Goal: Task Accomplishment & Management: Complete application form

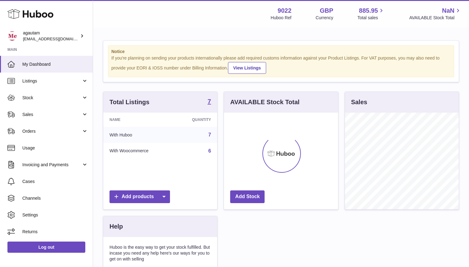
scroll to position [97, 114]
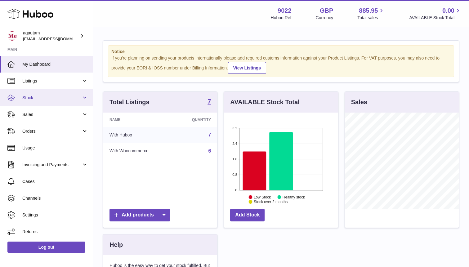
click at [84, 96] on link "Stock" at bounding box center [46, 97] width 93 height 17
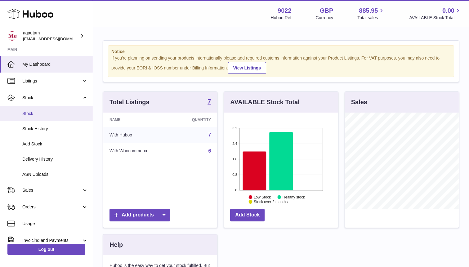
click at [26, 111] on span "Stock" at bounding box center [55, 114] width 66 height 6
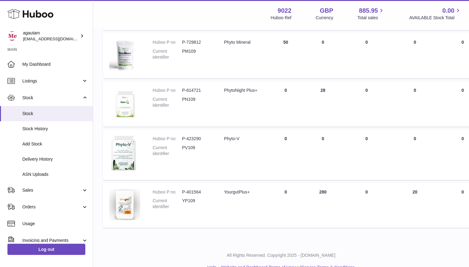
scroll to position [287, 0]
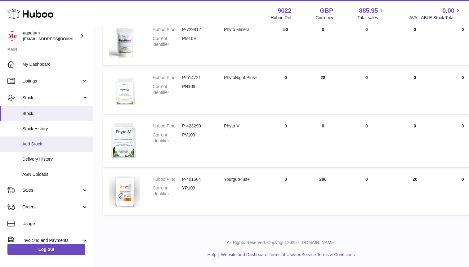
click at [38, 143] on span "Add Stock" at bounding box center [55, 144] width 66 height 6
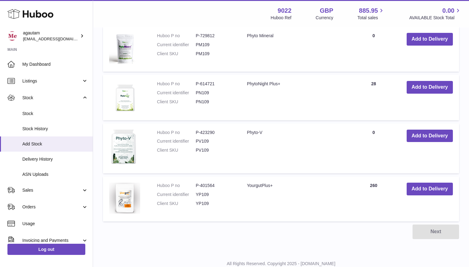
scroll to position [329, 0]
click at [423, 142] on button "Add to Delivery" at bounding box center [430, 135] width 46 height 13
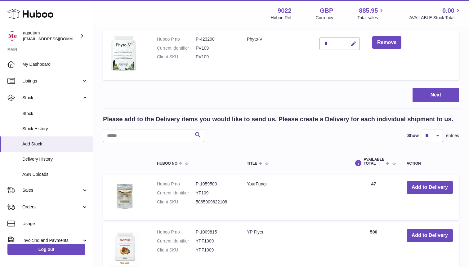
scroll to position [0, 0]
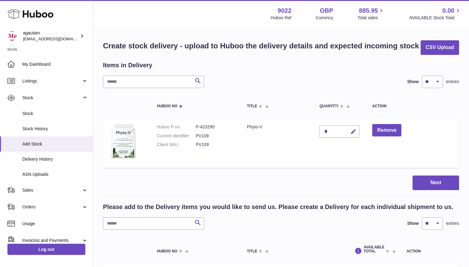
click at [350, 135] on icon "button" at bounding box center [353, 131] width 7 height 7
click at [329, 138] on input "*" at bounding box center [340, 131] width 40 height 12
type input "***"
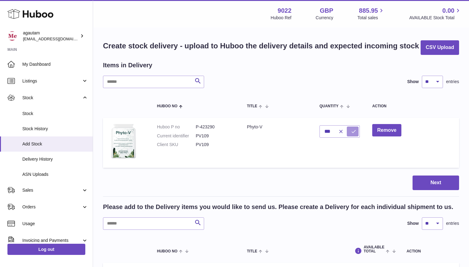
click at [351, 134] on icon "submit" at bounding box center [354, 132] width 6 height 6
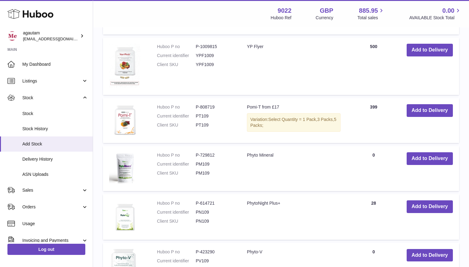
scroll to position [435, 0]
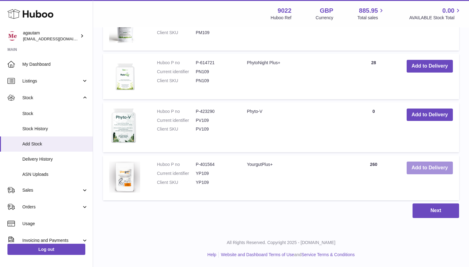
click at [431, 172] on button "Add to Delivery" at bounding box center [430, 168] width 46 height 13
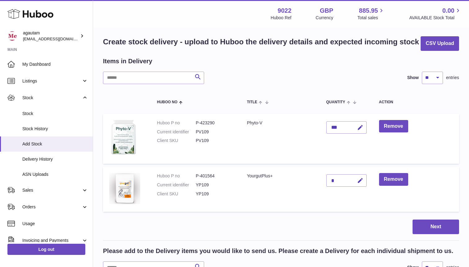
scroll to position [0, 0]
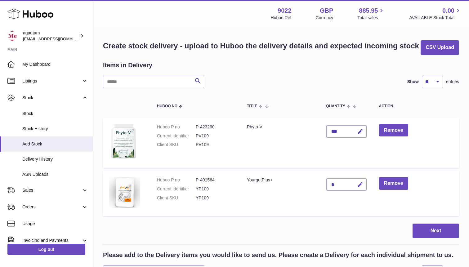
click at [363, 188] on icon "button" at bounding box center [360, 184] width 7 height 7
click at [340, 191] on input "*" at bounding box center [346, 184] width 40 height 12
type input "***"
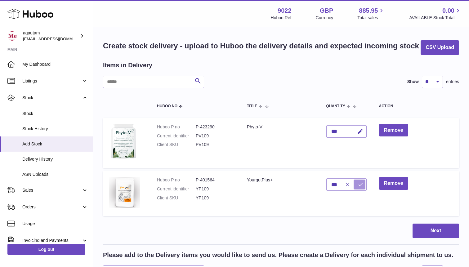
click at [361, 187] on icon "submit" at bounding box center [361, 185] width 6 height 6
click at [400, 190] on button "Remove" at bounding box center [393, 183] width 29 height 13
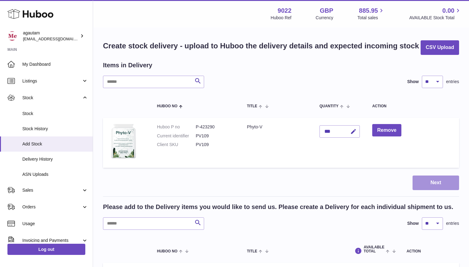
click at [437, 190] on button "Next" at bounding box center [436, 183] width 47 height 15
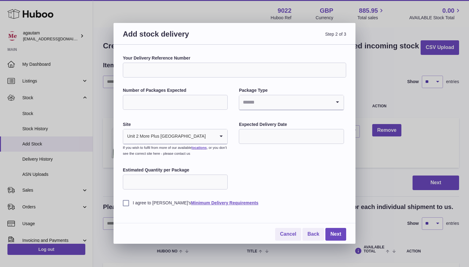
click at [162, 71] on input "Your Delivery Reference Number" at bounding box center [234, 70] width 223 height 15
type input "********"
click at [153, 100] on input "Number of Packages Expected" at bounding box center [175, 102] width 105 height 15
type input "*"
click at [297, 106] on input "Search for option" at bounding box center [285, 102] width 92 height 14
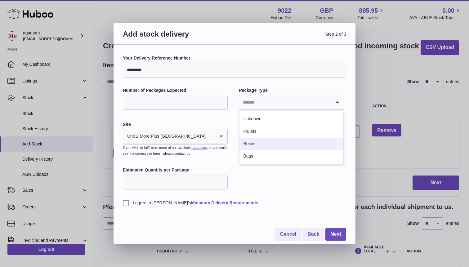
click at [256, 144] on li "Boxes" at bounding box center [291, 144] width 104 height 12
click at [149, 182] on input "Estimated Quantity per Package" at bounding box center [175, 182] width 105 height 15
type input "***"
click at [136, 202] on label "I agree to [PERSON_NAME]'s Minimum Delivery Requirements" at bounding box center [234, 203] width 223 height 6
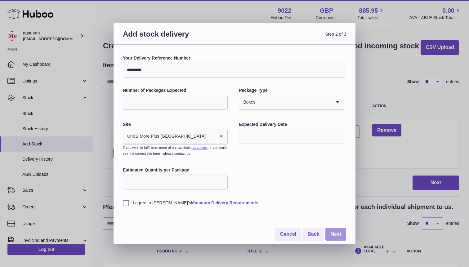
click at [335, 237] on link "Next" at bounding box center [335, 234] width 21 height 13
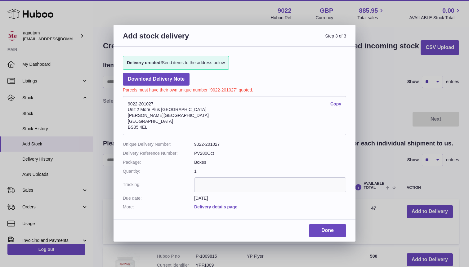
drag, startPoint x: 128, startPoint y: 127, endPoint x: 158, endPoint y: 127, distance: 30.1
click at [158, 127] on address "9022-201027 Copy Unit 2 More Plus Central Park Hudson Ave Severn Beach BS35 4EL" at bounding box center [234, 115] width 223 height 39
copy address "BS35 4EL"
drag, startPoint x: 128, startPoint y: 104, endPoint x: 160, endPoint y: 103, distance: 31.6
click at [160, 103] on address "9022-201027 Copy Unit 2 More Plus Central Park Hudson Ave Severn Beach BS35 4EL" at bounding box center [234, 115] width 223 height 39
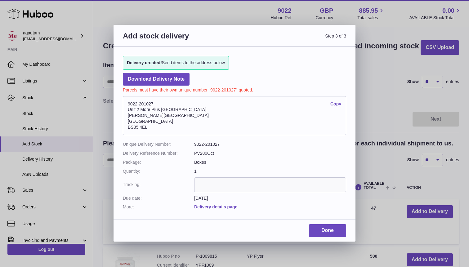
copy address "9022-201027"
click at [331, 230] on link "Done" at bounding box center [327, 230] width 37 height 13
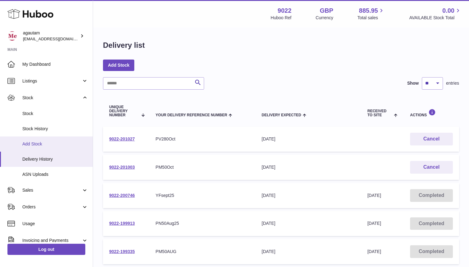
click at [35, 144] on span "Add Stock" at bounding box center [55, 144] width 66 height 6
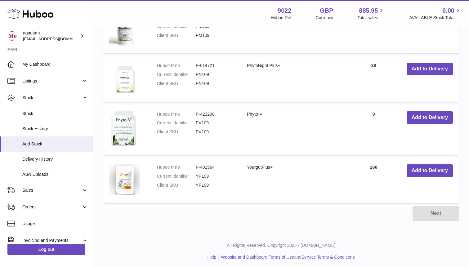
scroll to position [372, 0]
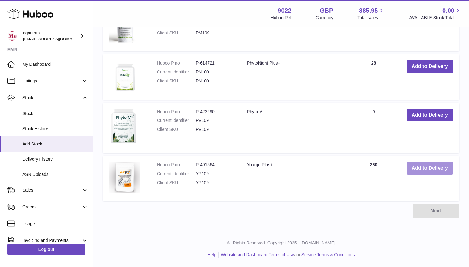
click at [428, 170] on button "Add to Delivery" at bounding box center [430, 168] width 46 height 13
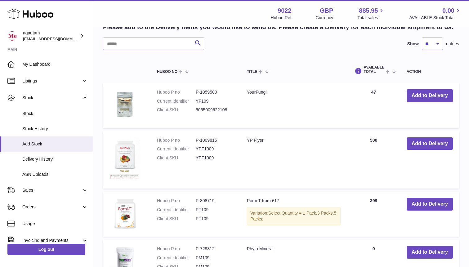
scroll to position [0, 0]
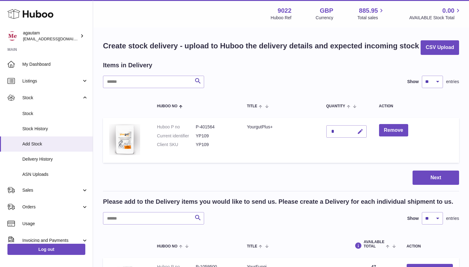
click at [363, 135] on icon "button" at bounding box center [360, 131] width 7 height 7
drag, startPoint x: 339, startPoint y: 144, endPoint x: 331, endPoint y: 144, distance: 8.1
click at [331, 138] on input "*" at bounding box center [346, 131] width 40 height 12
type input "***"
click at [360, 134] on icon "submit" at bounding box center [361, 132] width 6 height 6
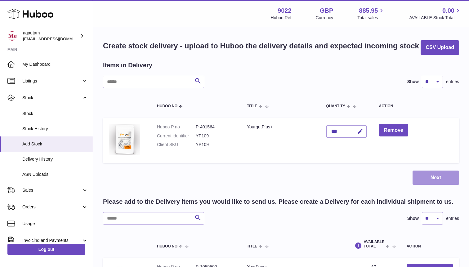
click at [439, 185] on button "Next" at bounding box center [436, 178] width 47 height 15
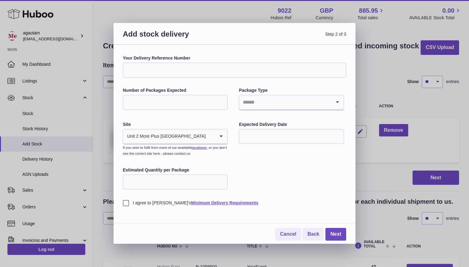
click at [163, 73] on input "Your Delivery Reference Number" at bounding box center [234, 70] width 223 height 15
type input "********"
click at [135, 103] on input "Number of Packages Expected" at bounding box center [175, 102] width 105 height 15
type input "*"
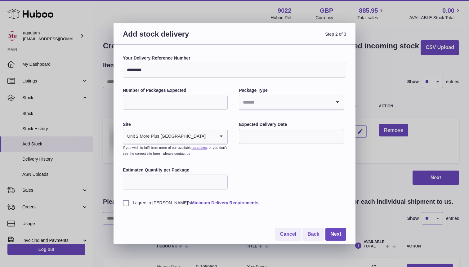
click at [270, 104] on input "Search for option" at bounding box center [285, 102] width 92 height 14
click at [262, 142] on li "Boxes" at bounding box center [291, 144] width 104 height 12
click at [156, 182] on input "Estimated Quantity per Package" at bounding box center [175, 182] width 105 height 15
type input "***"
click at [126, 202] on label "I agree to [PERSON_NAME]'s Minimum Delivery Requirements" at bounding box center [234, 203] width 223 height 6
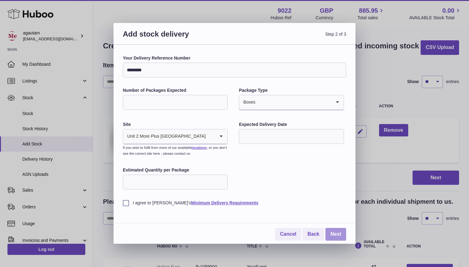
click at [337, 236] on link "Next" at bounding box center [335, 234] width 21 height 13
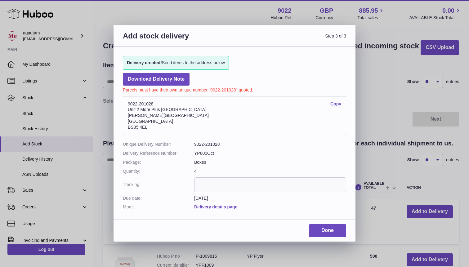
click at [132, 127] on address "9022-201028 Copy [STREET_ADDRESS][PERSON_NAME]" at bounding box center [234, 115] width 223 height 39
copy div "BS35 4EL"
click at [138, 104] on address "9022-201028 Copy [STREET_ADDRESS][PERSON_NAME]" at bounding box center [234, 115] width 223 height 39
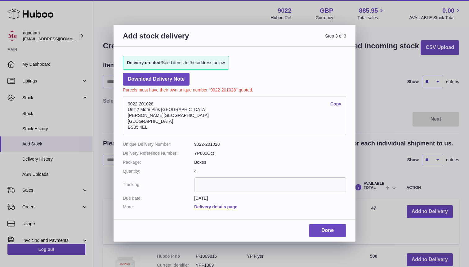
click at [138, 104] on address "9022-201028 Copy [STREET_ADDRESS][PERSON_NAME]" at bounding box center [234, 115] width 223 height 39
copy address "9022-201028"
